Goal: Task Accomplishment & Management: Use online tool/utility

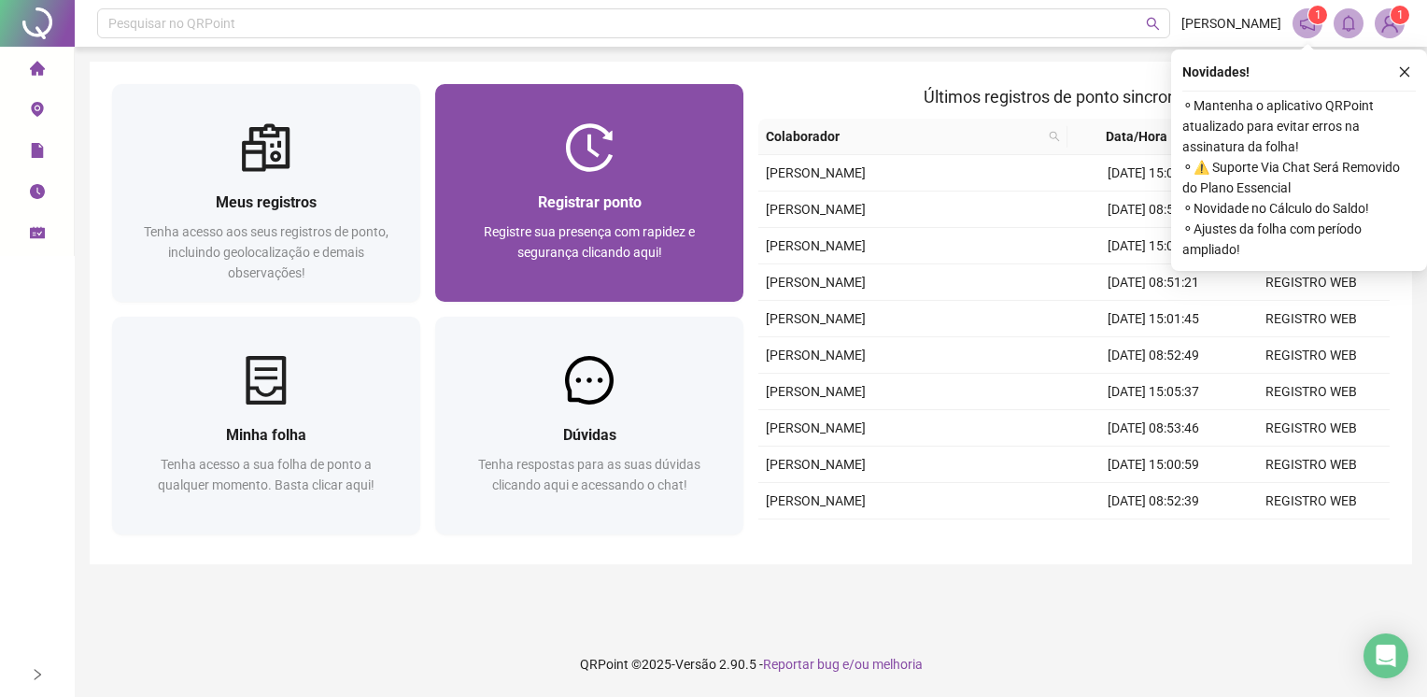
click at [542, 196] on span "Registrar ponto" at bounding box center [590, 202] width 104 height 18
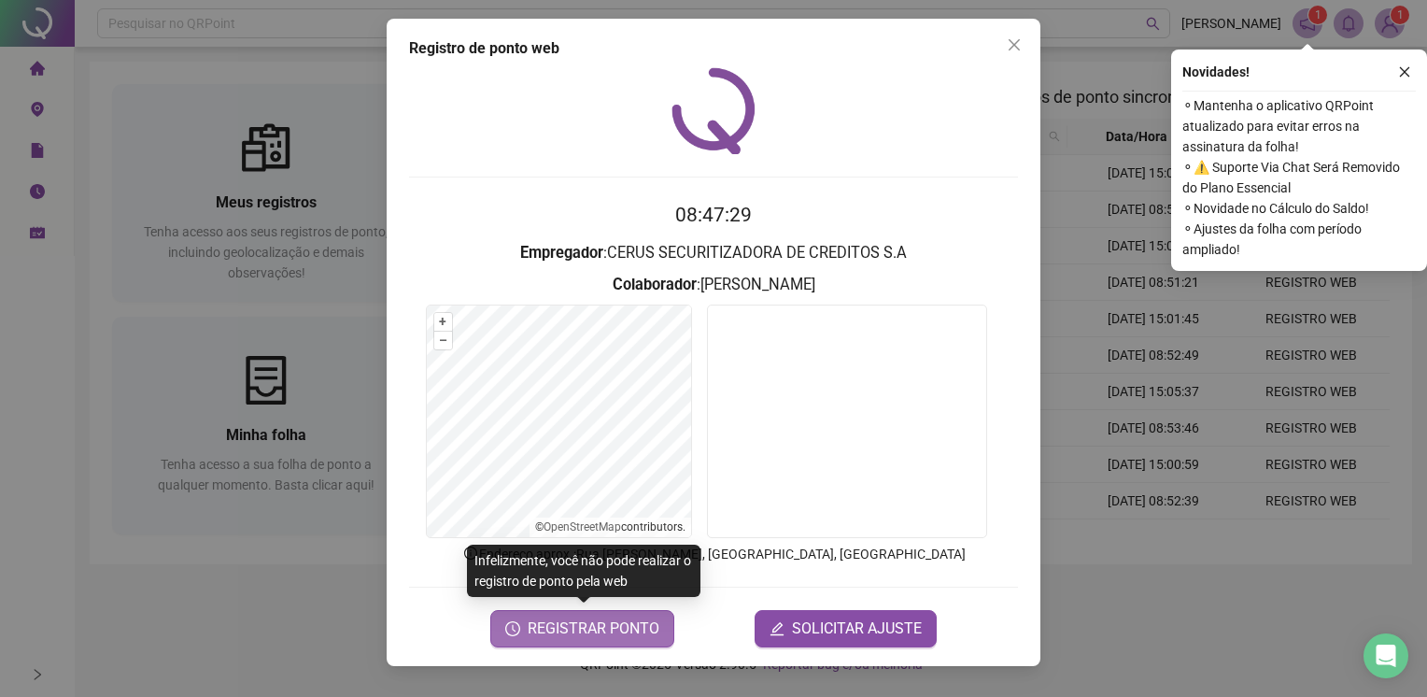
click at [596, 637] on span "REGISTRAR PONTO" at bounding box center [594, 628] width 132 height 22
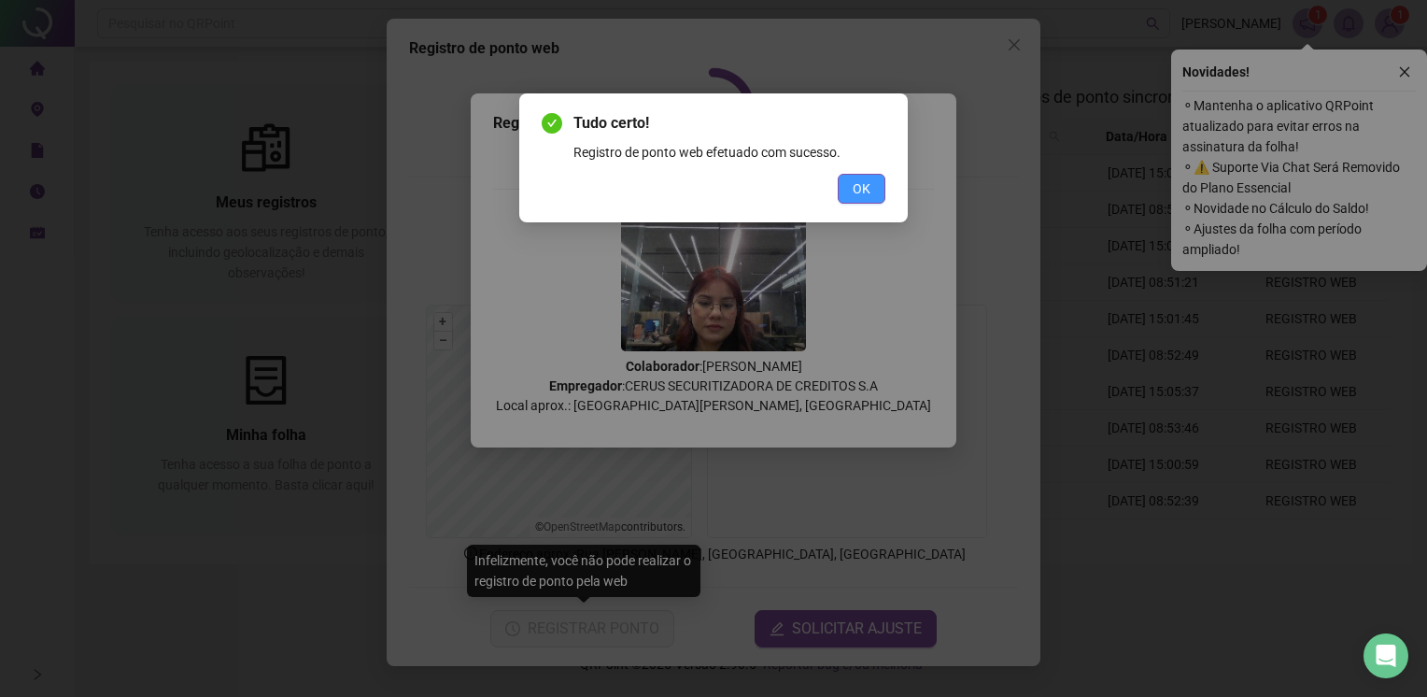
click at [868, 195] on span "OK" at bounding box center [862, 188] width 18 height 21
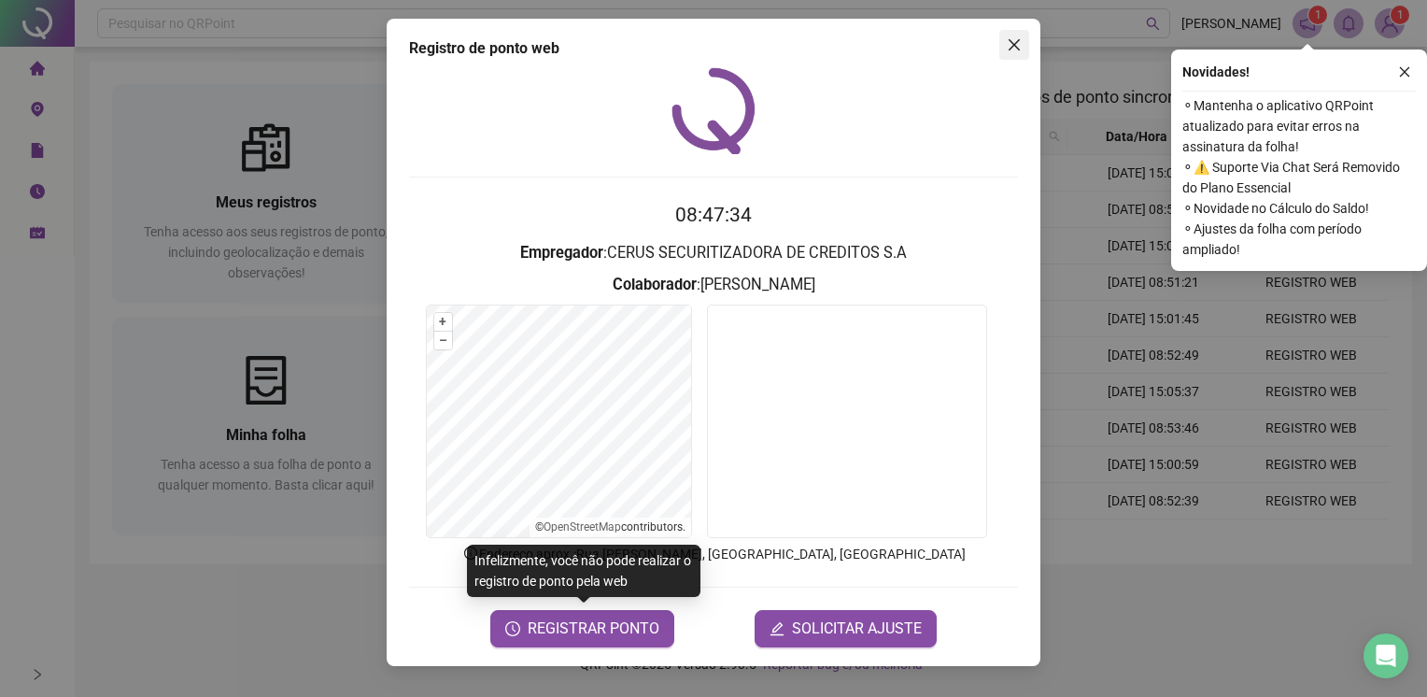
click at [1008, 50] on icon "close" at bounding box center [1014, 44] width 15 height 15
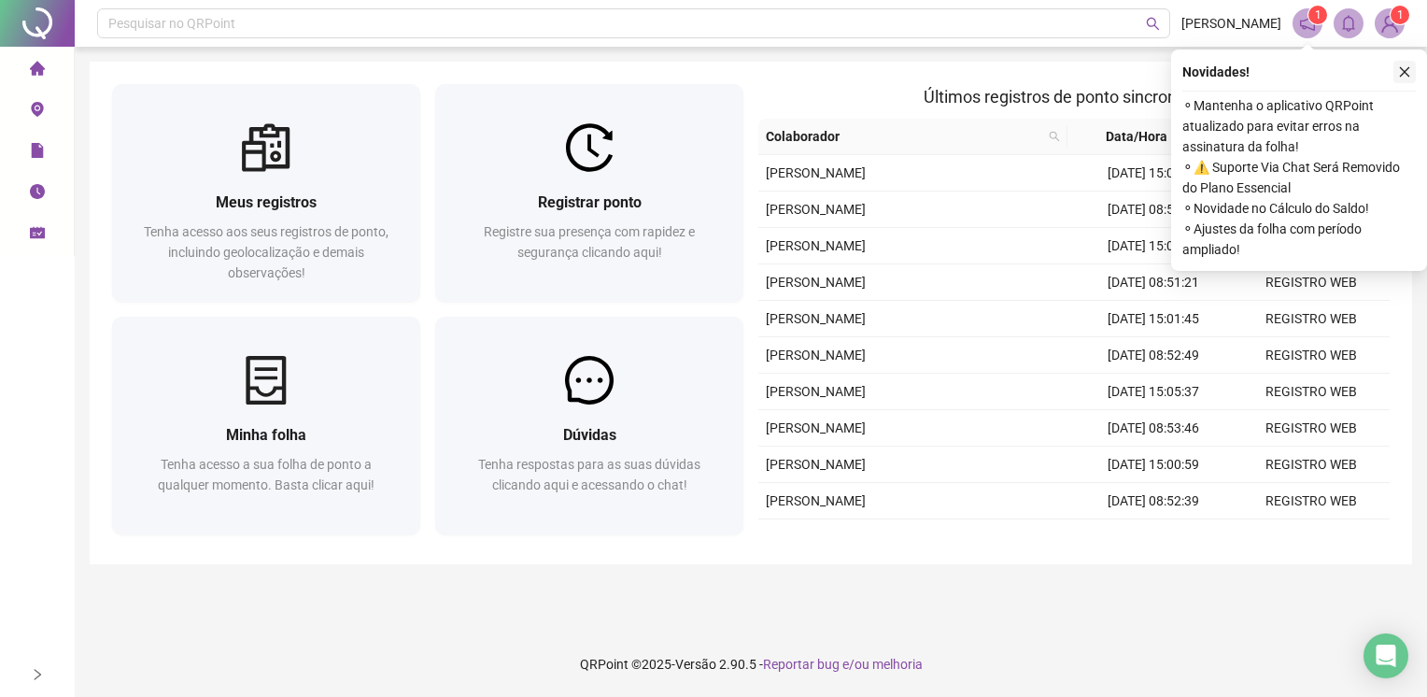
click at [1404, 73] on icon "close" at bounding box center [1404, 71] width 13 height 13
